Goal: Task Accomplishment & Management: Manage account settings

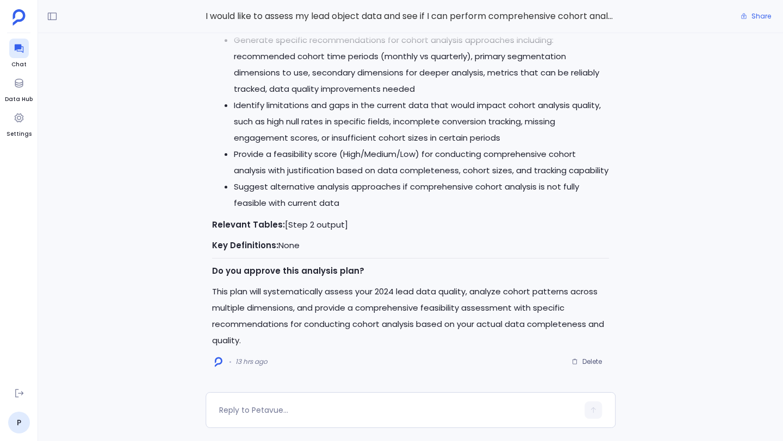
scroll to position [-1959, 0]
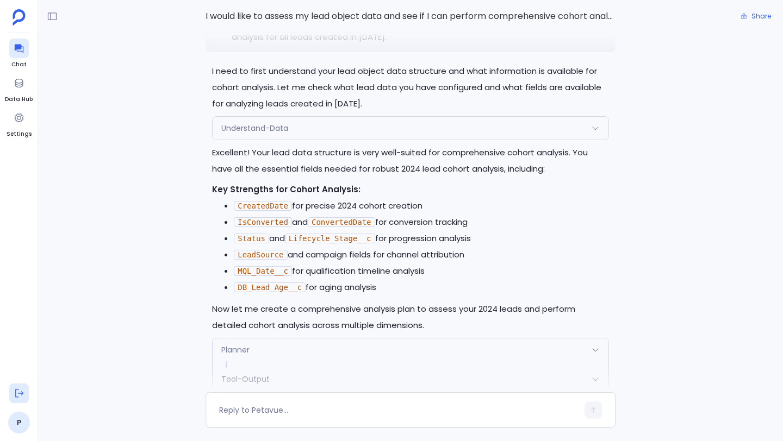
click at [19, 391] on icon at bounding box center [19, 393] width 11 height 11
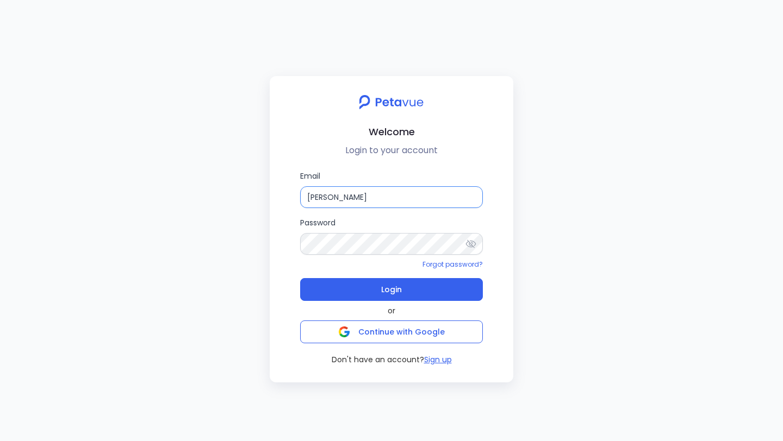
drag, startPoint x: 401, startPoint y: 197, endPoint x: 327, endPoint y: 197, distance: 73.9
click at [327, 197] on input "[PERSON_NAME]" at bounding box center [391, 197] width 183 height 22
type input "S"
paste input "[PERSON_NAME][EMAIL_ADDRESS][DOMAIN_NAME]"
type input "[PERSON_NAME][EMAIL_ADDRESS][DOMAIN_NAME]"
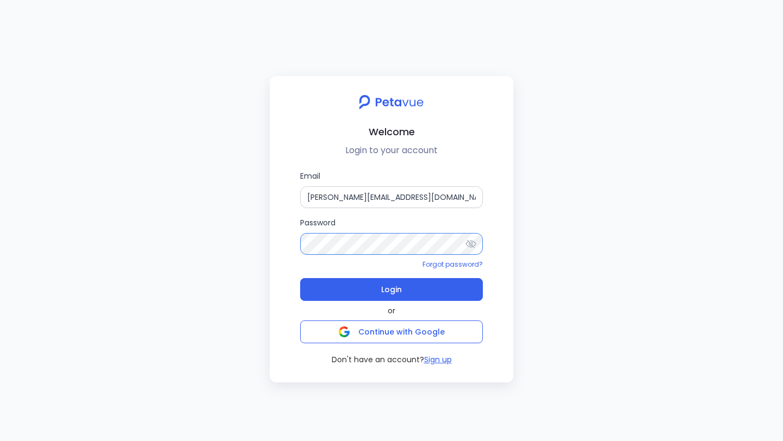
click at [284, 244] on div "Email [PERSON_NAME][EMAIL_ADDRESS][DOMAIN_NAME] Password Forgot password? Login…" at bounding box center [391, 267] width 226 height 195
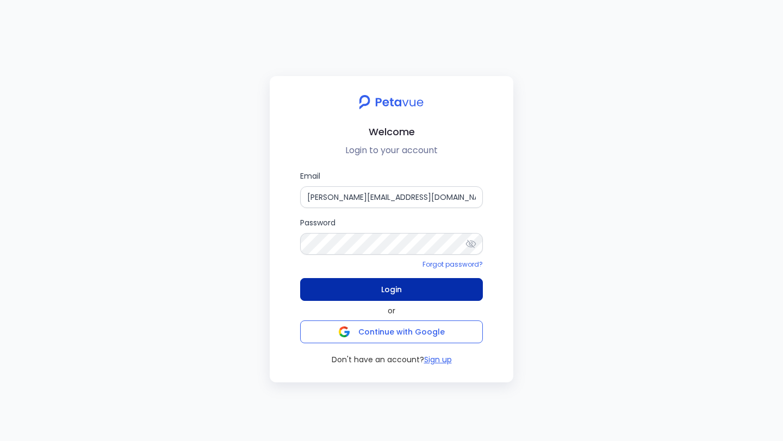
click at [333, 282] on button "Login" at bounding box center [391, 289] width 183 height 23
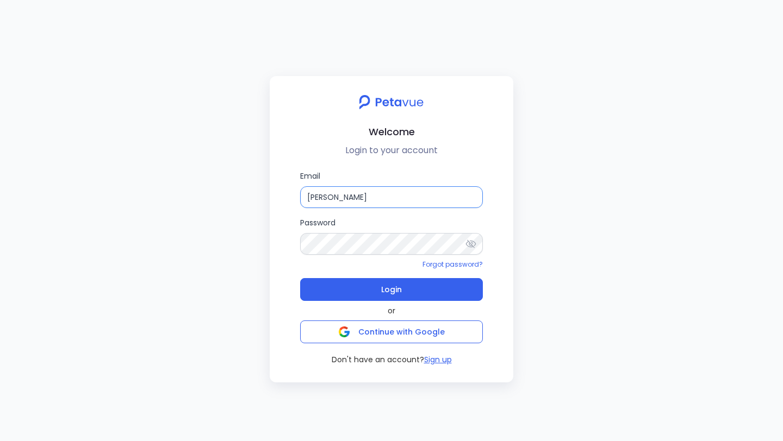
drag, startPoint x: 390, startPoint y: 197, endPoint x: 296, endPoint y: 195, distance: 94.0
click at [296, 195] on div "Email [PERSON_NAME] Password Forgot password? Login or Continue with Google Don…" at bounding box center [391, 267] width 226 height 195
paste input "[PERSON_NAME][EMAIL_ADDRESS][DOMAIN_NAME]"
type input "[PERSON_NAME][EMAIL_ADDRESS][DOMAIN_NAME]"
click at [279, 245] on div "Email [PERSON_NAME][EMAIL_ADDRESS][DOMAIN_NAME] Password Forgot password? Login…" at bounding box center [391, 267] width 226 height 195
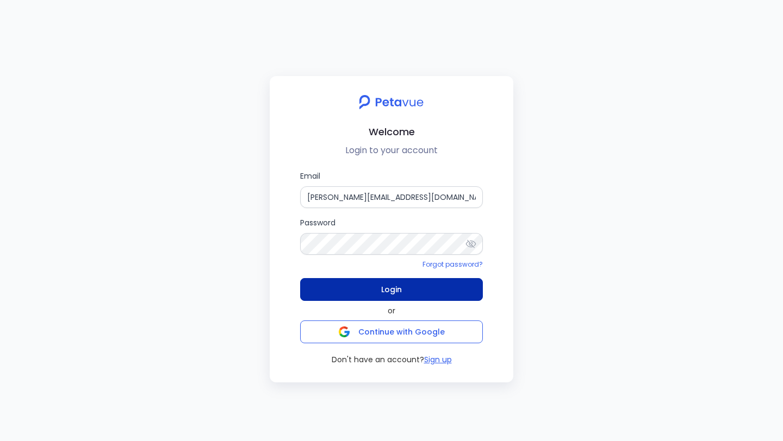
click at [340, 286] on button "Login" at bounding box center [391, 289] width 183 height 23
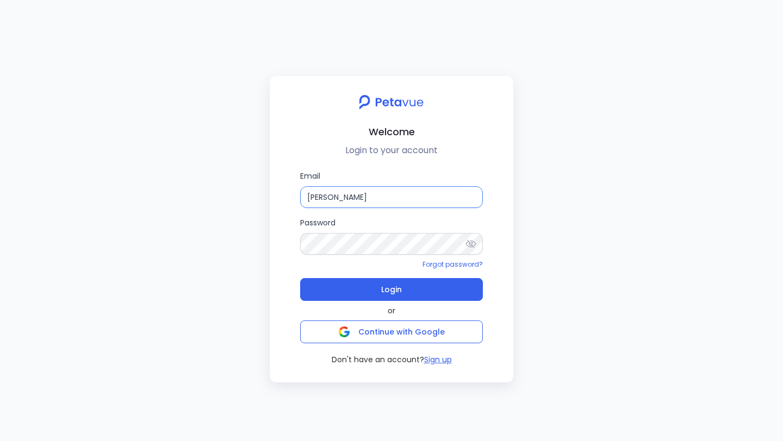
drag, startPoint x: 391, startPoint y: 193, endPoint x: 304, endPoint y: 192, distance: 87.0
click at [304, 192] on input "[PERSON_NAME]" at bounding box center [391, 197] width 183 height 22
paste input "[PERSON_NAME][EMAIL_ADDRESS][DOMAIN_NAME]"
type input "[PERSON_NAME][EMAIL_ADDRESS][DOMAIN_NAME]"
click at [270, 245] on div "Welcome Login to your account Email [PERSON_NAME][EMAIL_ADDRESS][DOMAIN_NAME] P…" at bounding box center [391, 229] width 243 height 306
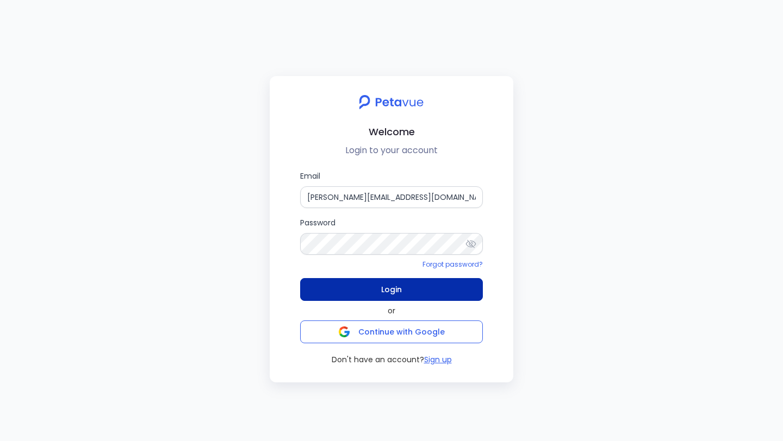
click at [331, 284] on button "Login" at bounding box center [391, 289] width 183 height 23
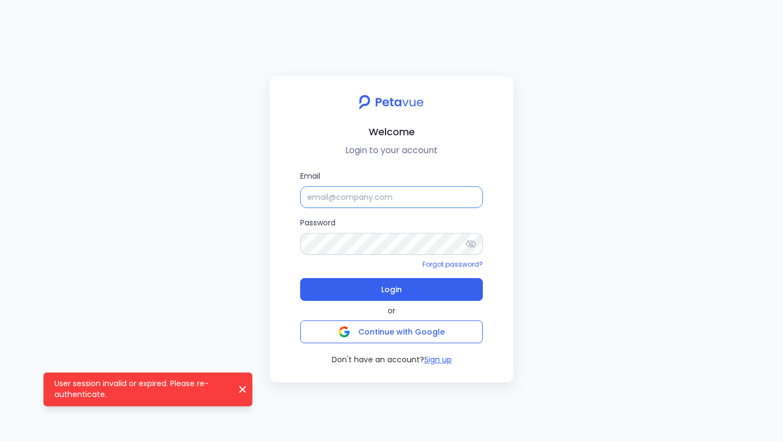
type input "[PERSON_NAME]"
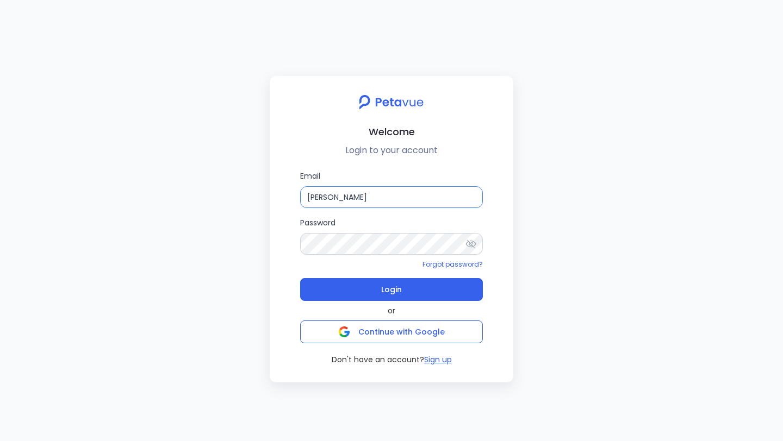
drag, startPoint x: 385, startPoint y: 197, endPoint x: 284, endPoint y: 197, distance: 101.1
click at [284, 197] on div "Email [PERSON_NAME] Password Forgot password? Login or Continue with Google Don…" at bounding box center [391, 267] width 226 height 195
paste input "[EMAIL_ADDRESS][DOMAIN_NAME]"
type input "[EMAIL_ADDRESS][DOMAIN_NAME]"
click at [267, 244] on div "Welcome Login to your account Email [EMAIL_ADDRESS][DOMAIN_NAME] Password Forgo…" at bounding box center [391, 220] width 783 height 441
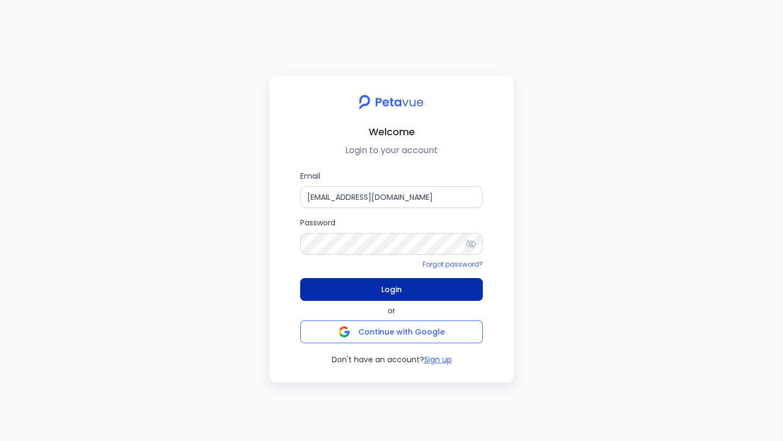
click at [333, 287] on button "Login" at bounding box center [391, 289] width 183 height 23
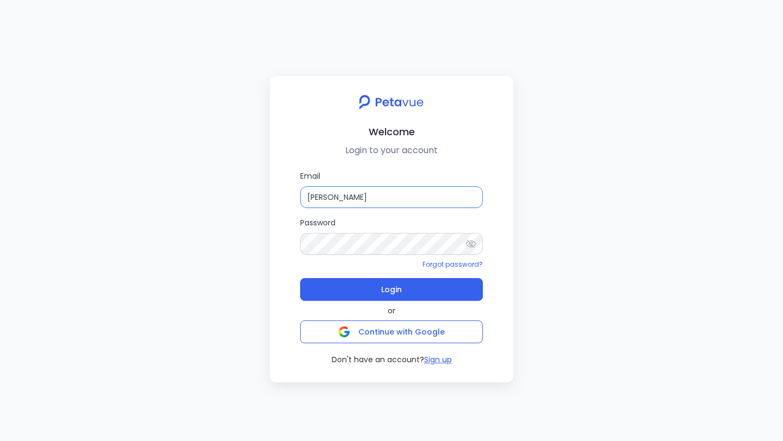
drag, startPoint x: 380, startPoint y: 198, endPoint x: 315, endPoint y: 195, distance: 65.3
click at [315, 195] on input "[PERSON_NAME]" at bounding box center [391, 197] width 183 height 22
type input "S"
paste input "[EMAIL_ADDRESS][DOMAIN_NAME]"
type input "[EMAIL_ADDRESS][DOMAIN_NAME]"
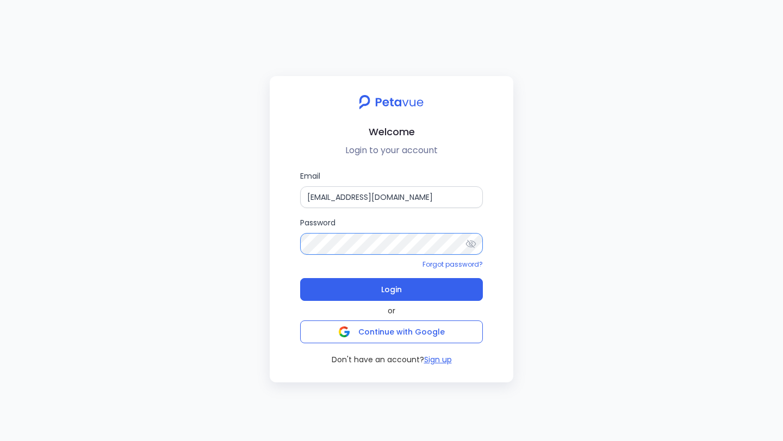
click at [293, 236] on div "Email [EMAIL_ADDRESS][DOMAIN_NAME] Password Forgot password? Login or Continue …" at bounding box center [391, 267] width 226 height 195
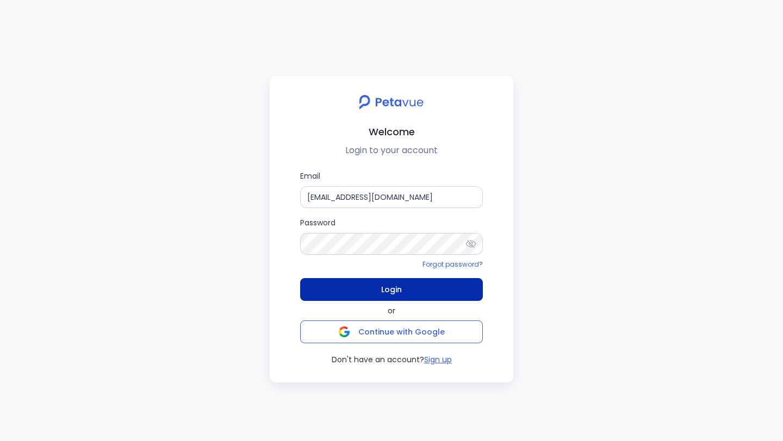
click at [337, 291] on button "Login" at bounding box center [391, 289] width 183 height 23
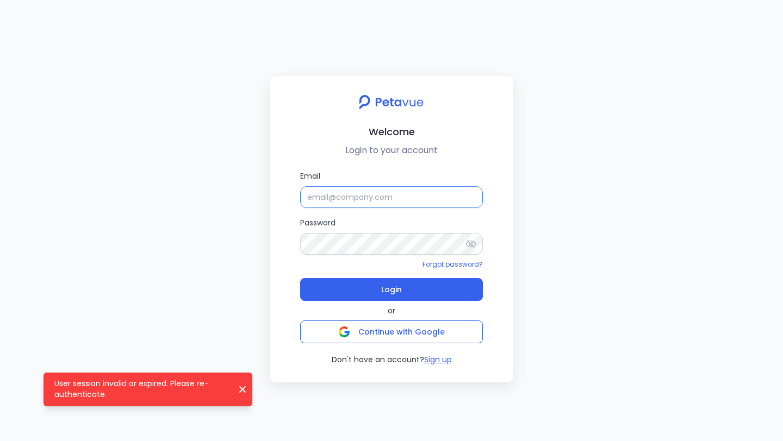
type input "[PERSON_NAME]"
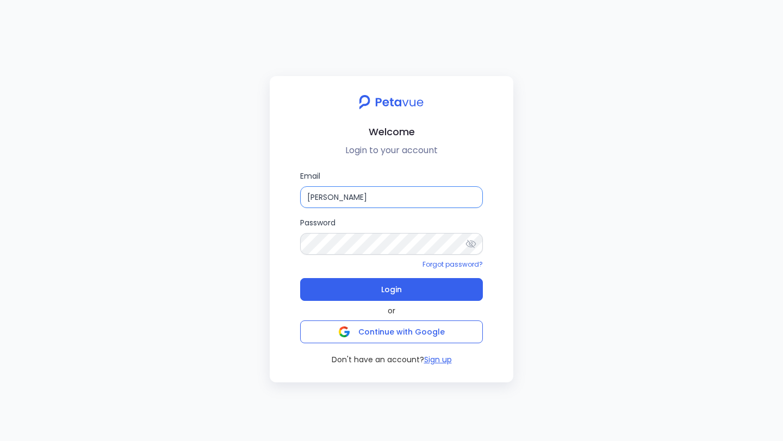
drag, startPoint x: 383, startPoint y: 197, endPoint x: 289, endPoint y: 197, distance: 94.0
click at [289, 197] on div "Email [PERSON_NAME] Password Forgot password? Login or Continue with Google Don…" at bounding box center [391, 267] width 226 height 195
paste input "[EMAIL_ADDRESS][DOMAIN_NAME]"
type input "[EMAIL_ADDRESS][DOMAIN_NAME]"
click at [281, 247] on div "Email [EMAIL_ADDRESS][DOMAIN_NAME] Password Forgot password? Login or Continue …" at bounding box center [391, 267] width 226 height 195
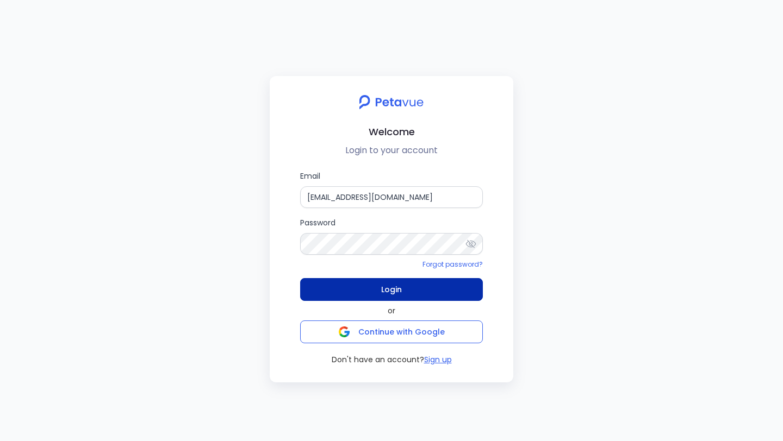
click at [315, 285] on button "Login" at bounding box center [391, 289] width 183 height 23
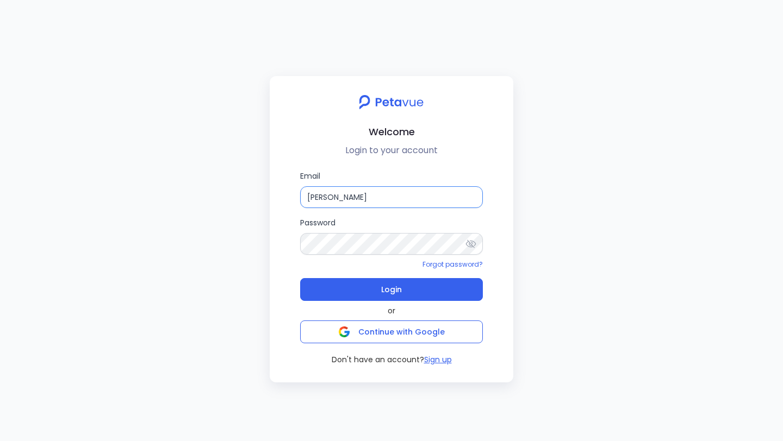
drag, startPoint x: 389, startPoint y: 198, endPoint x: 305, endPoint y: 198, distance: 83.7
click at [305, 198] on input "[PERSON_NAME]" at bounding box center [391, 197] width 183 height 22
paste input "[PERSON_NAME][EMAIL_ADDRESS][DOMAIN_NAME]"
type input "[PERSON_NAME][EMAIL_ADDRESS][DOMAIN_NAME]"
click at [274, 242] on div "Welcome Login to your account Email [PERSON_NAME][EMAIL_ADDRESS][DOMAIN_NAME] P…" at bounding box center [391, 229] width 243 height 306
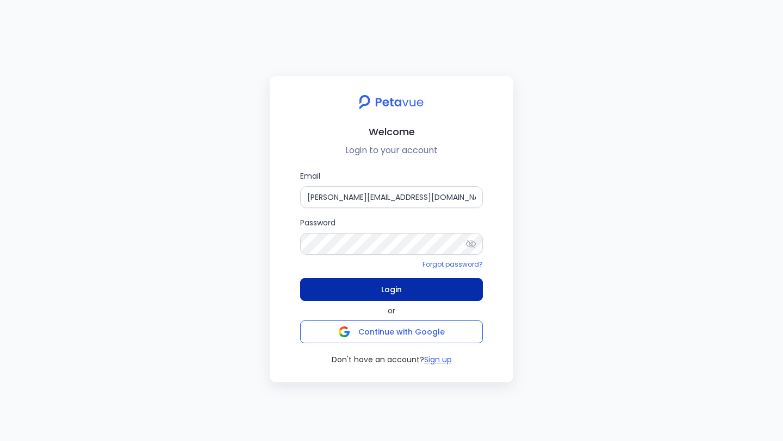
click at [314, 290] on button "Login" at bounding box center [391, 289] width 183 height 23
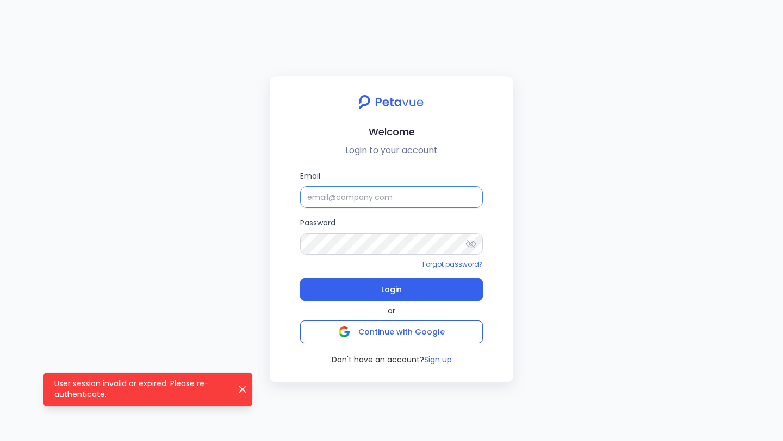
type input "[PERSON_NAME]"
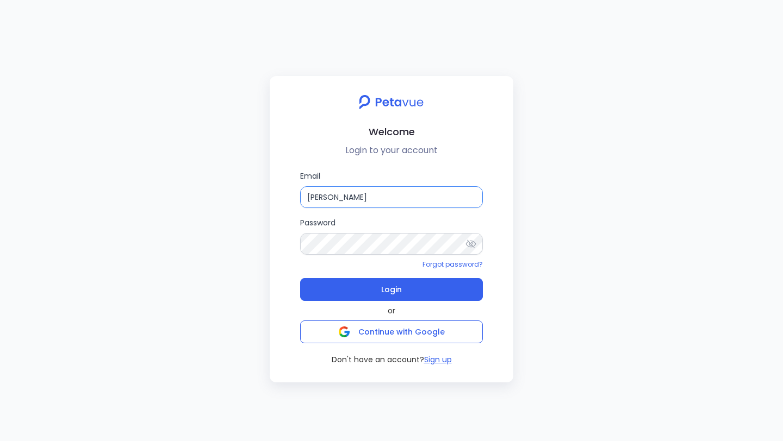
drag, startPoint x: 397, startPoint y: 199, endPoint x: 295, endPoint y: 199, distance: 102.7
click at [295, 199] on div "Email [PERSON_NAME] Password Forgot password? Login or Continue with Google Don…" at bounding box center [391, 267] width 226 height 195
paste input "[PERSON_NAME][EMAIL_ADDRESS][DOMAIN_NAME]"
type input "[PERSON_NAME][EMAIL_ADDRESS][DOMAIN_NAME]"
click at [263, 242] on div "Welcome Login to your account Email [PERSON_NAME][EMAIL_ADDRESS][DOMAIN_NAME] P…" at bounding box center [391, 220] width 783 height 441
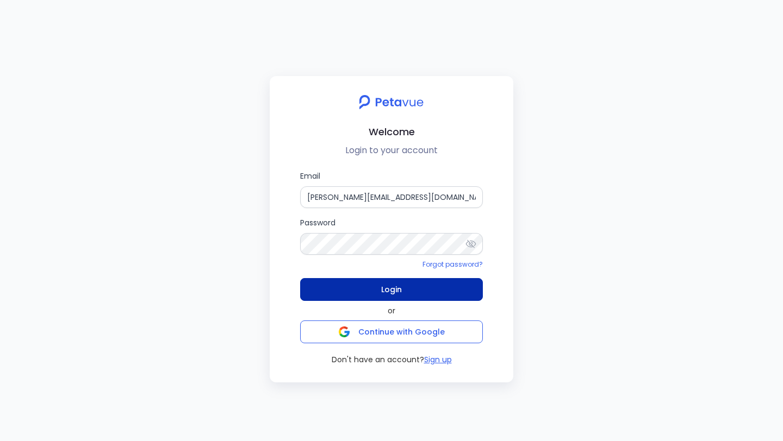
click at [337, 284] on button "Login" at bounding box center [391, 289] width 183 height 23
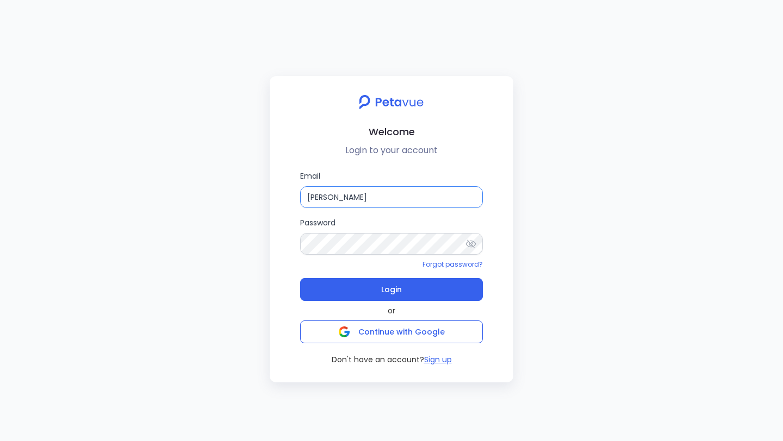
drag, startPoint x: 383, startPoint y: 197, endPoint x: 282, endPoint y: 197, distance: 100.5
click at [282, 197] on div "Email [PERSON_NAME] Password Forgot password? Login or Continue with Google Don…" at bounding box center [391, 267] width 226 height 195
paste input "[PERSON_NAME][EMAIL_ADDRESS][DOMAIN_NAME]"
type input "[PERSON_NAME][EMAIL_ADDRESS][DOMAIN_NAME]"
click at [286, 244] on div "Email [PERSON_NAME][EMAIL_ADDRESS][DOMAIN_NAME] Password Forgot password? Login…" at bounding box center [391, 267] width 226 height 195
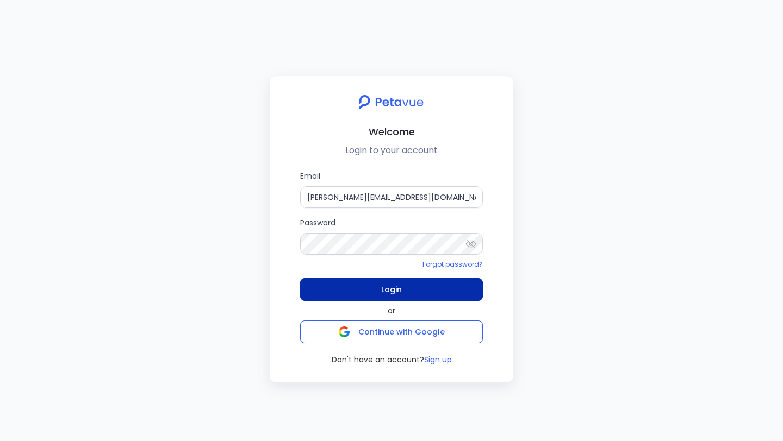
click at [333, 287] on button "Login" at bounding box center [391, 289] width 183 height 23
